Goal: Task Accomplishment & Management: Use online tool/utility

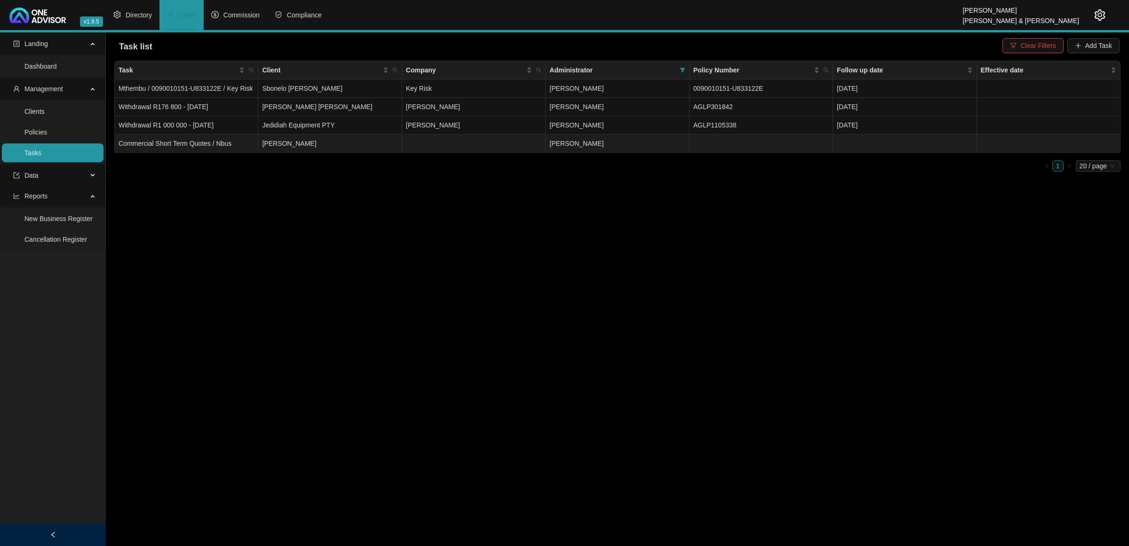
click at [566, 147] on span "[PERSON_NAME]" at bounding box center [576, 144] width 54 height 8
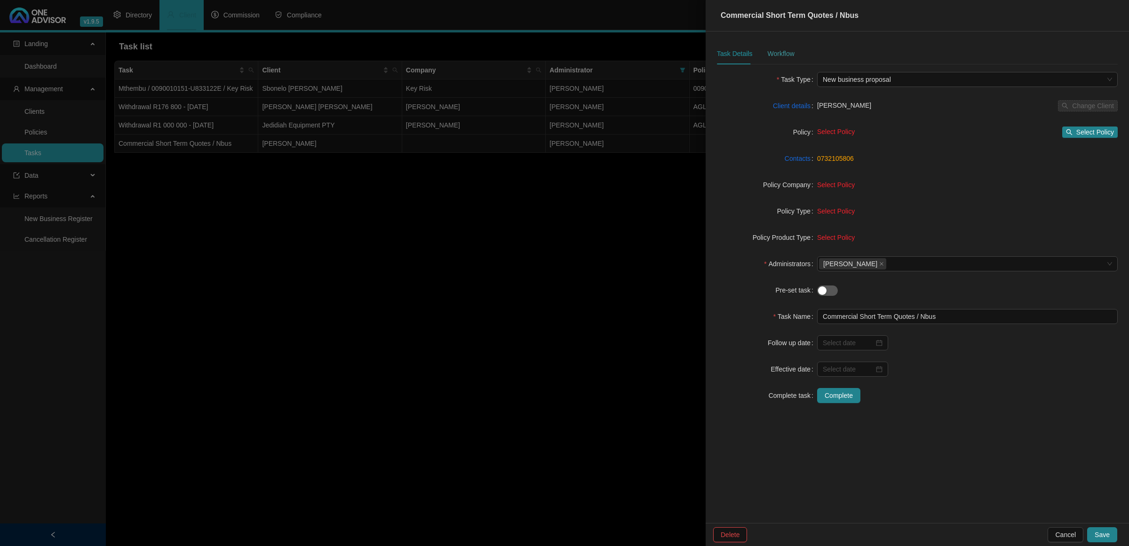
click at [788, 47] on div "Workflow" at bounding box center [780, 54] width 27 height 22
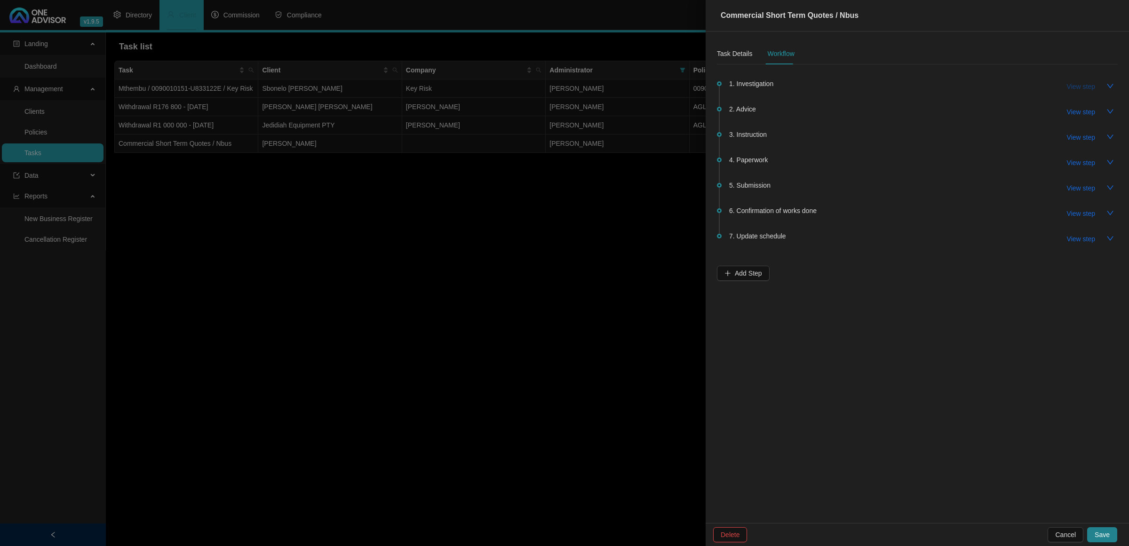
click at [1072, 86] on span "View step" at bounding box center [1081, 86] width 28 height 10
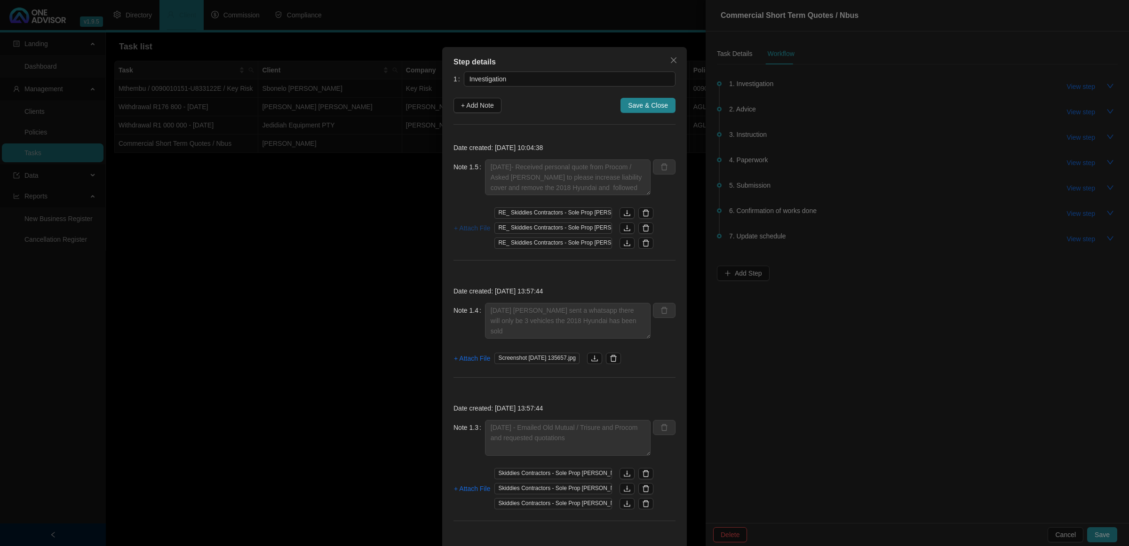
click at [468, 227] on span "+ Attach File" at bounding box center [472, 228] width 36 height 10
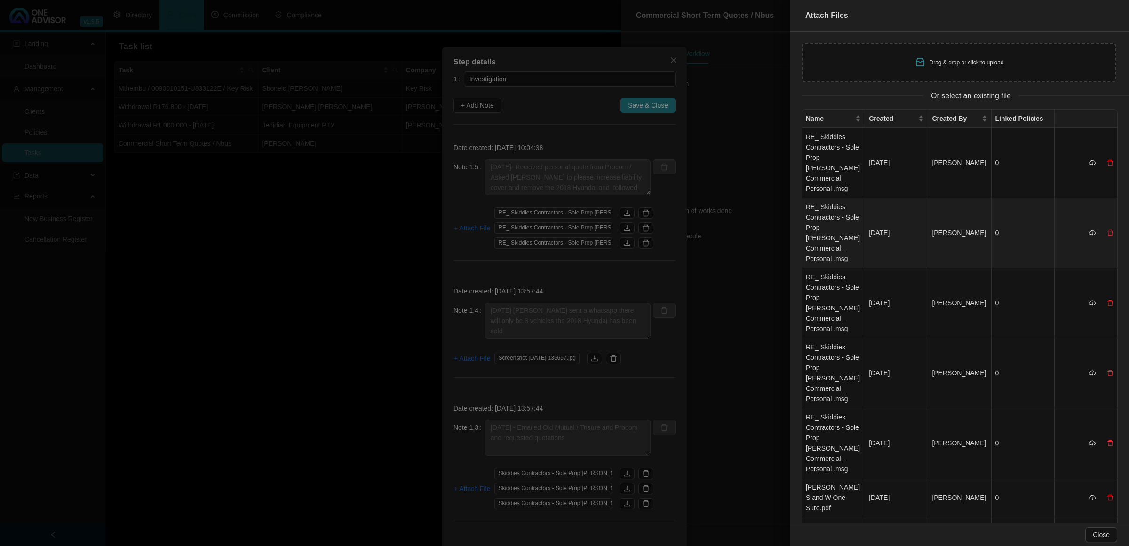
click at [831, 237] on td "RE_ Skiddies Contractors - Sole Prop [PERSON_NAME] Commercial _ Personal .msg" at bounding box center [833, 233] width 63 height 70
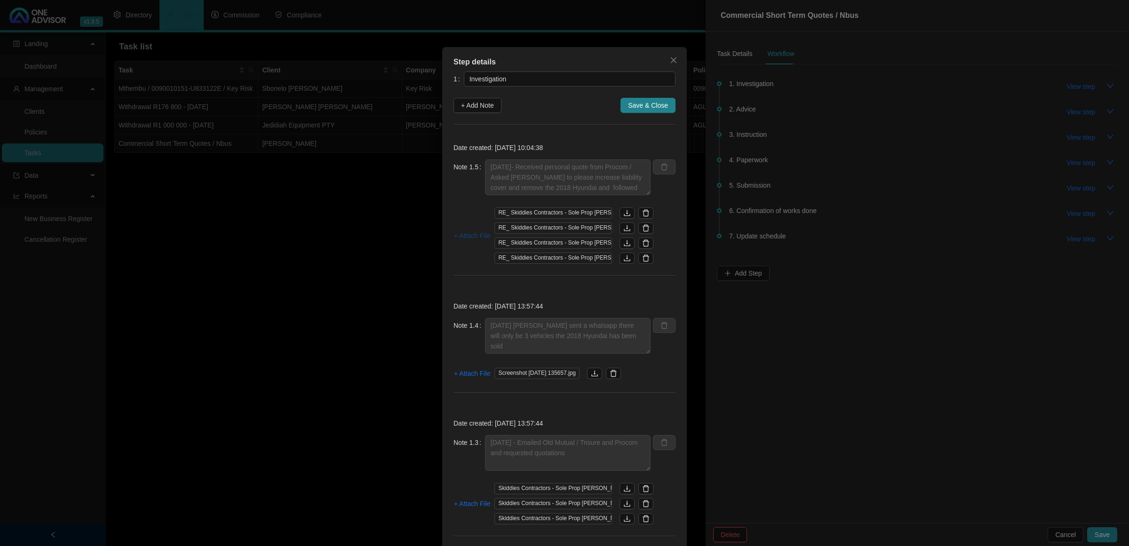
click at [462, 234] on span "+ Attach File" at bounding box center [472, 236] width 36 height 10
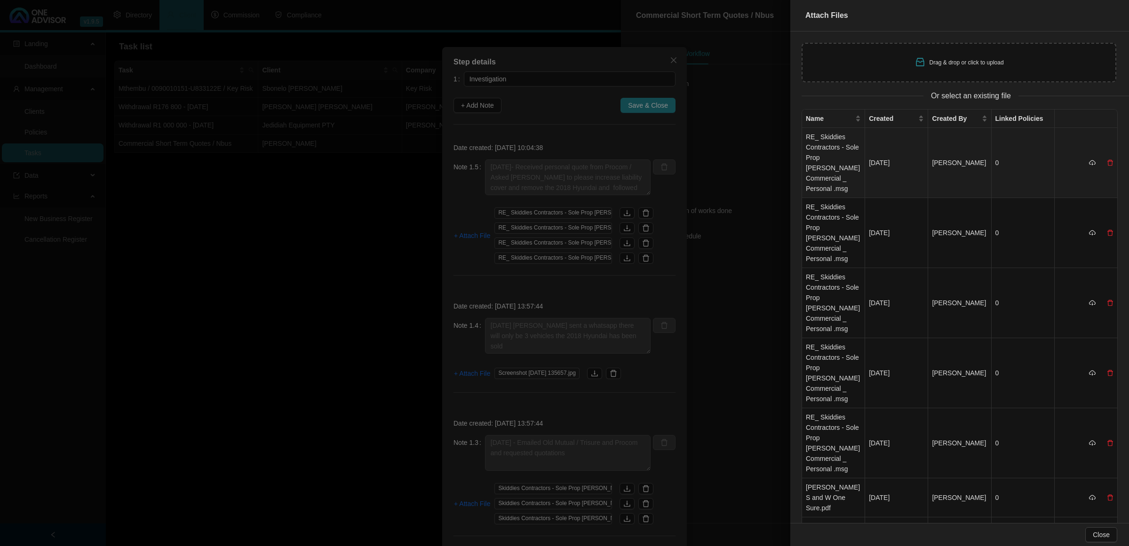
click at [841, 156] on td "RE_ Skiddies Contractors - Sole Prop [PERSON_NAME] Commercial _ Personal .msg" at bounding box center [833, 163] width 63 height 70
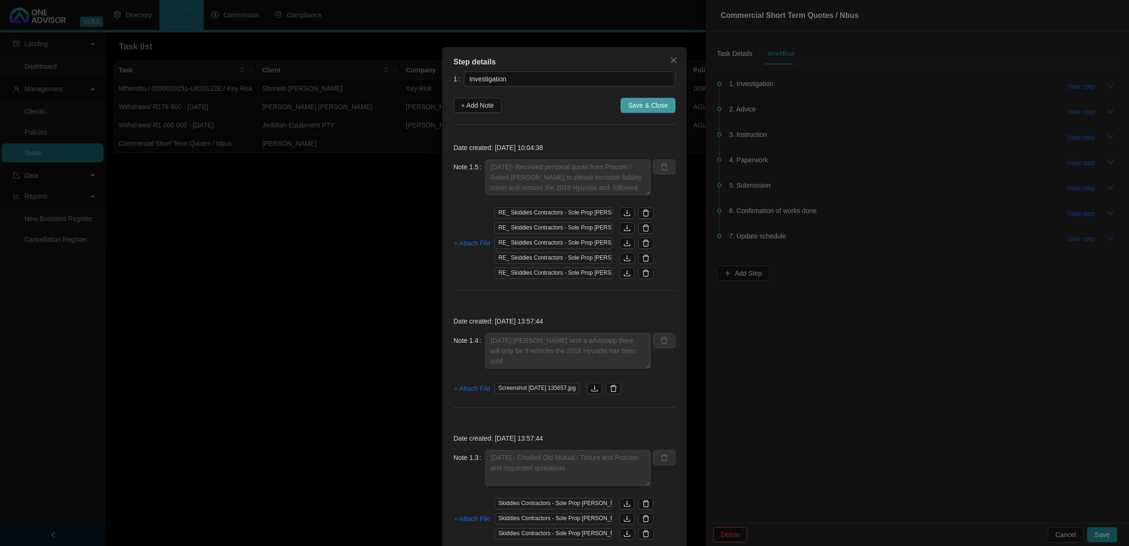
click at [651, 104] on span "Save & Close" at bounding box center [648, 105] width 40 height 10
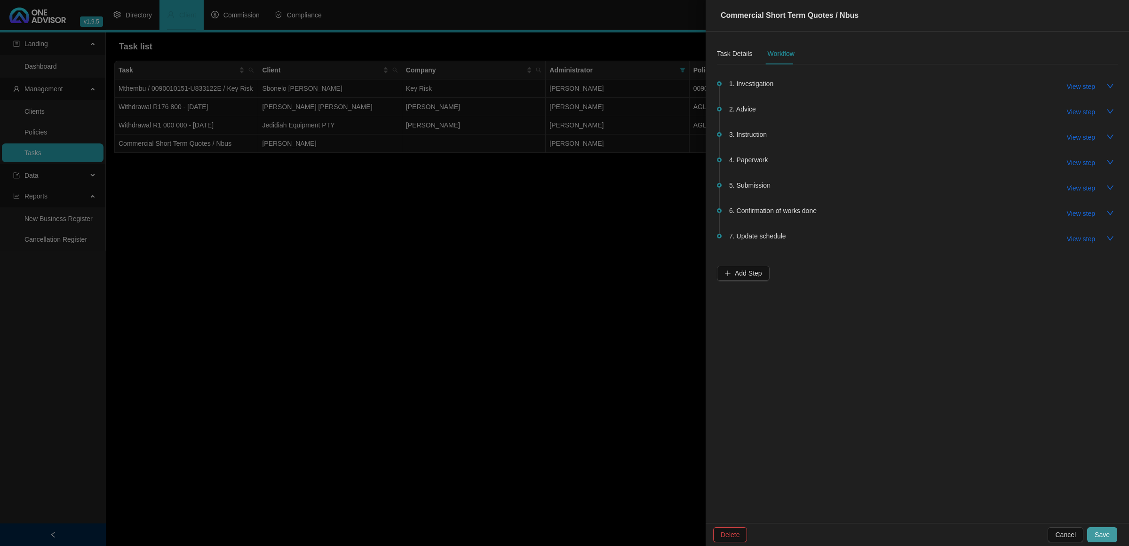
click at [1105, 530] on button "Save" at bounding box center [1102, 534] width 30 height 15
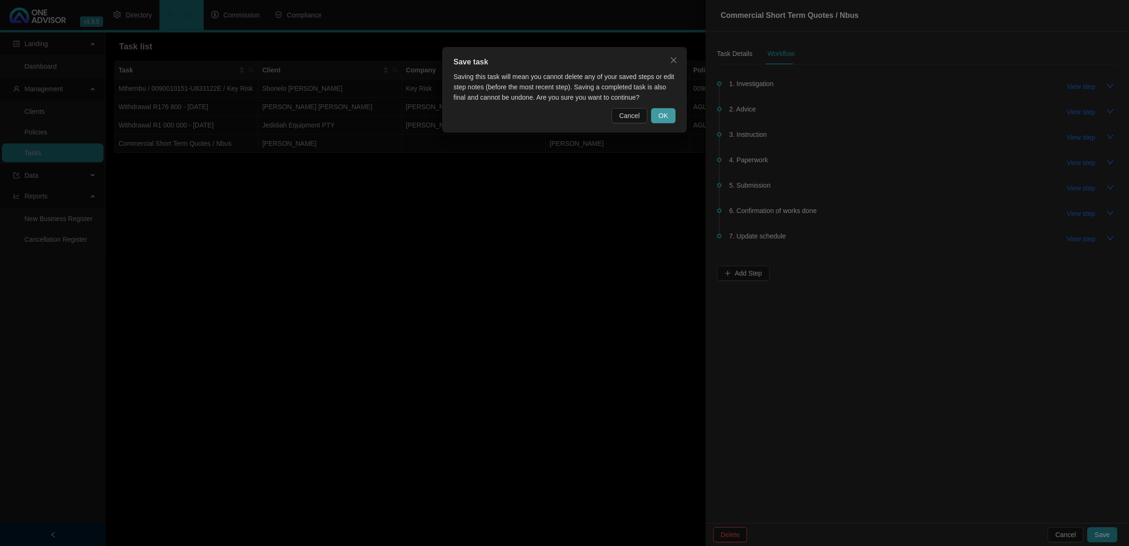
click at [666, 116] on span "OK" at bounding box center [663, 116] width 9 height 10
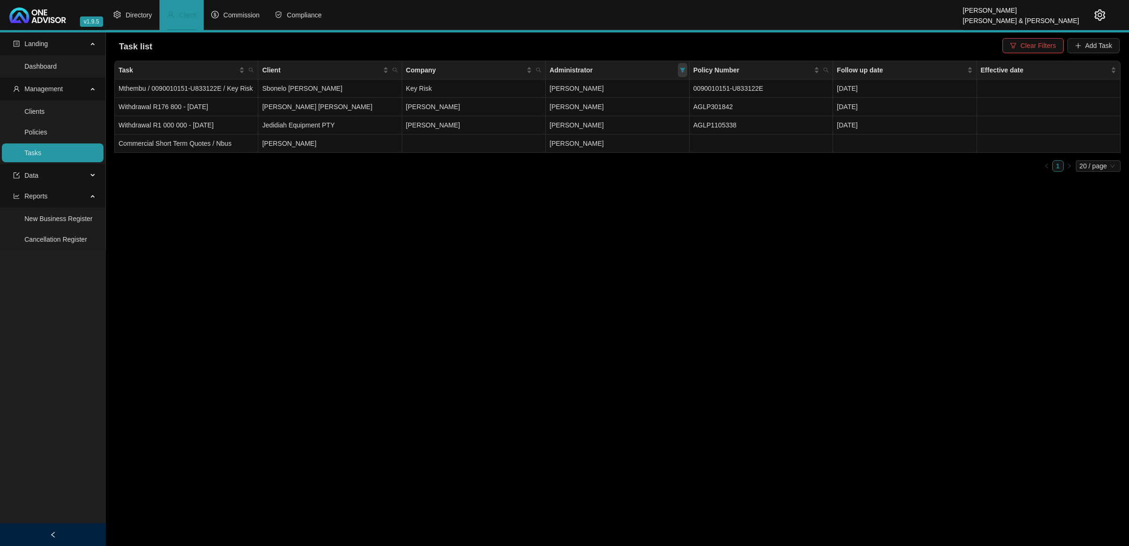
click at [680, 69] on icon "filter" at bounding box center [683, 70] width 6 height 6
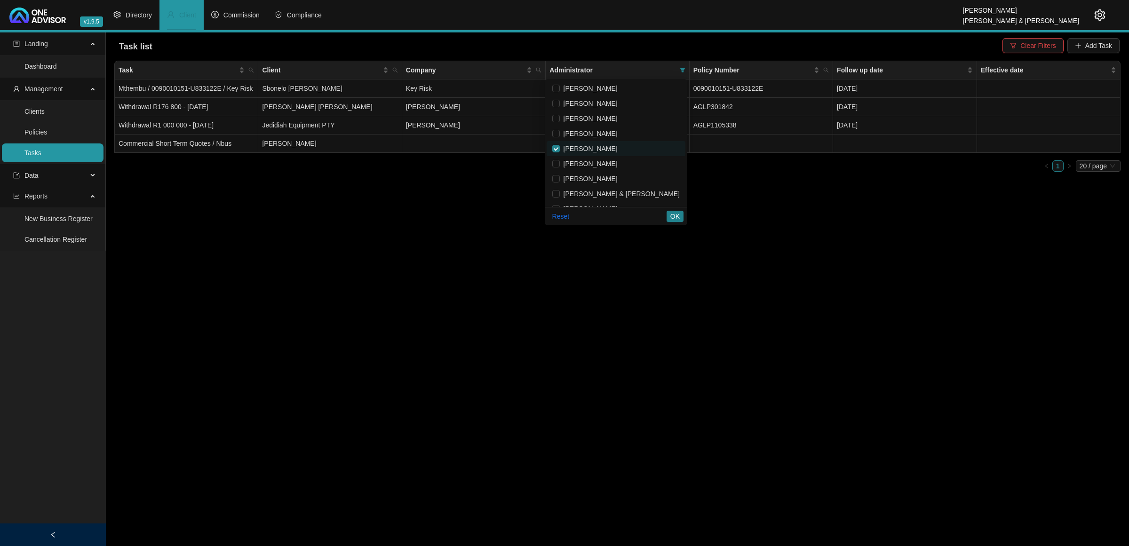
click at [788, 227] on main "Landing Dashboard Management Clients Policies Tasks Data Reports New Business R…" at bounding box center [564, 289] width 1129 height 514
